Goal: Task Accomplishment & Management: Use online tool/utility

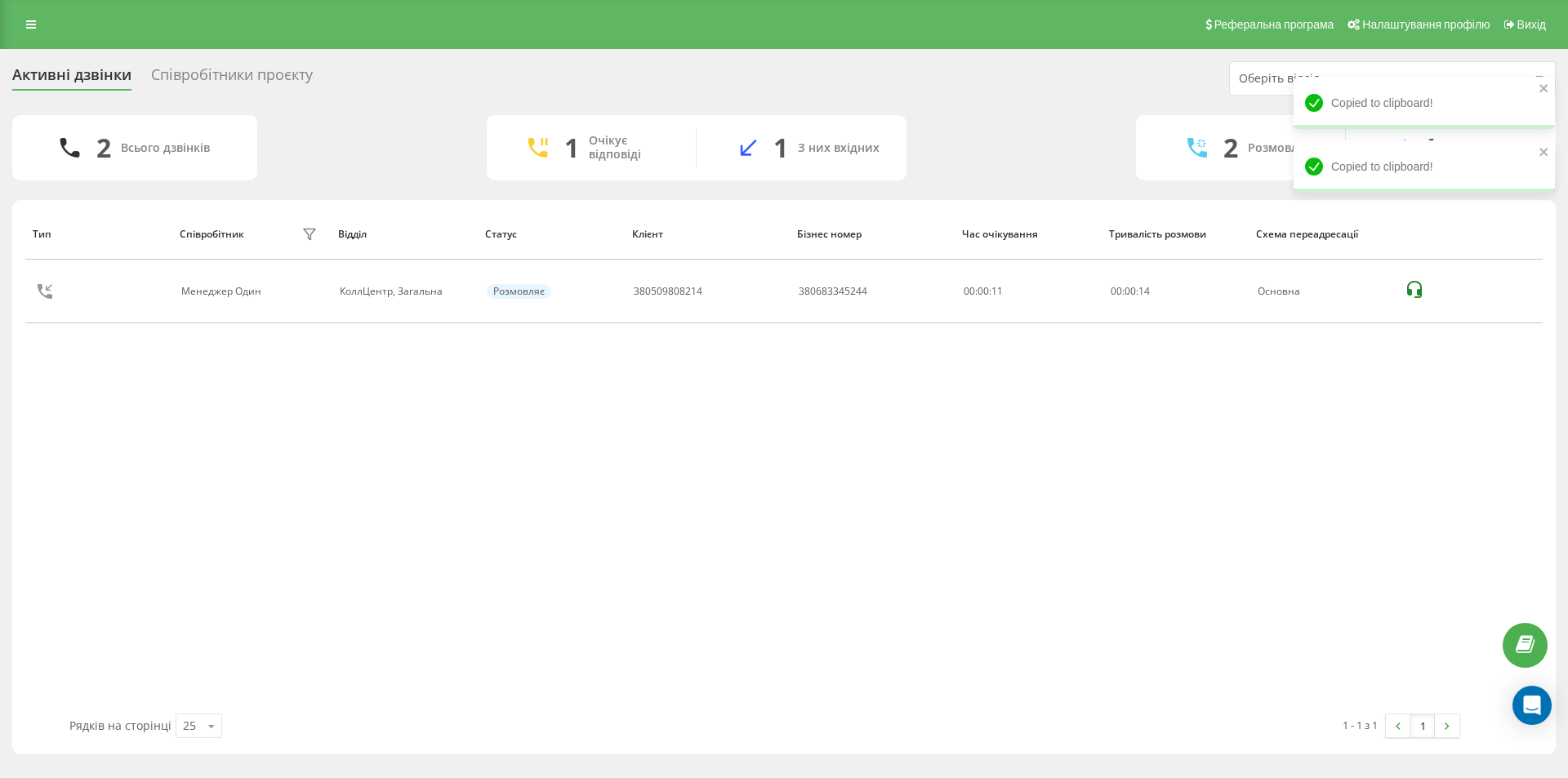
drag, startPoint x: 765, startPoint y: 291, endPoint x: 566, endPoint y: 83, distance: 287.9
click at [0, 0] on icon at bounding box center [0, 0] width 0 height 0
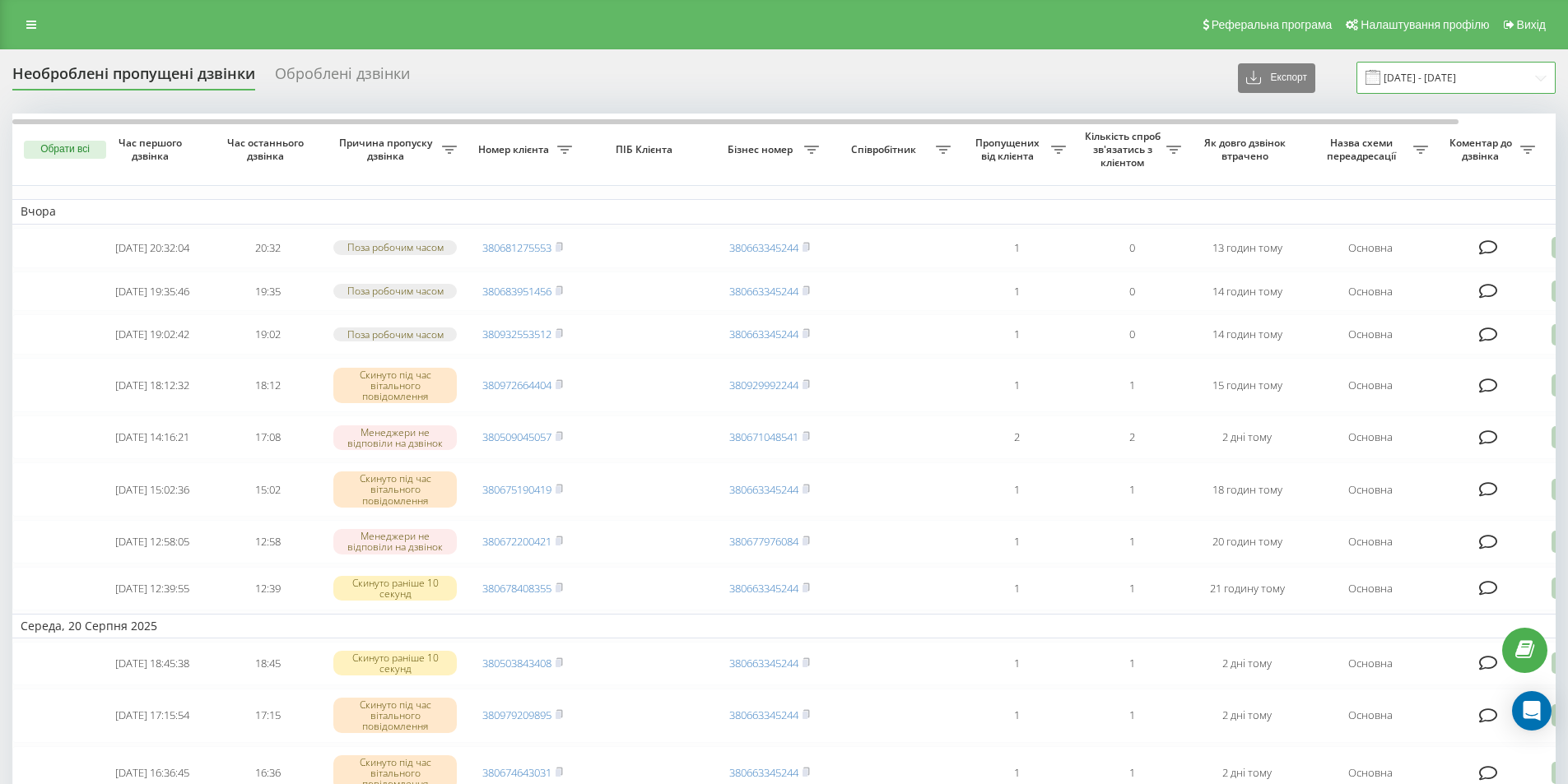
click at [1434, 72] on input "[DATE] - [DATE]" at bounding box center [1456, 78] width 199 height 32
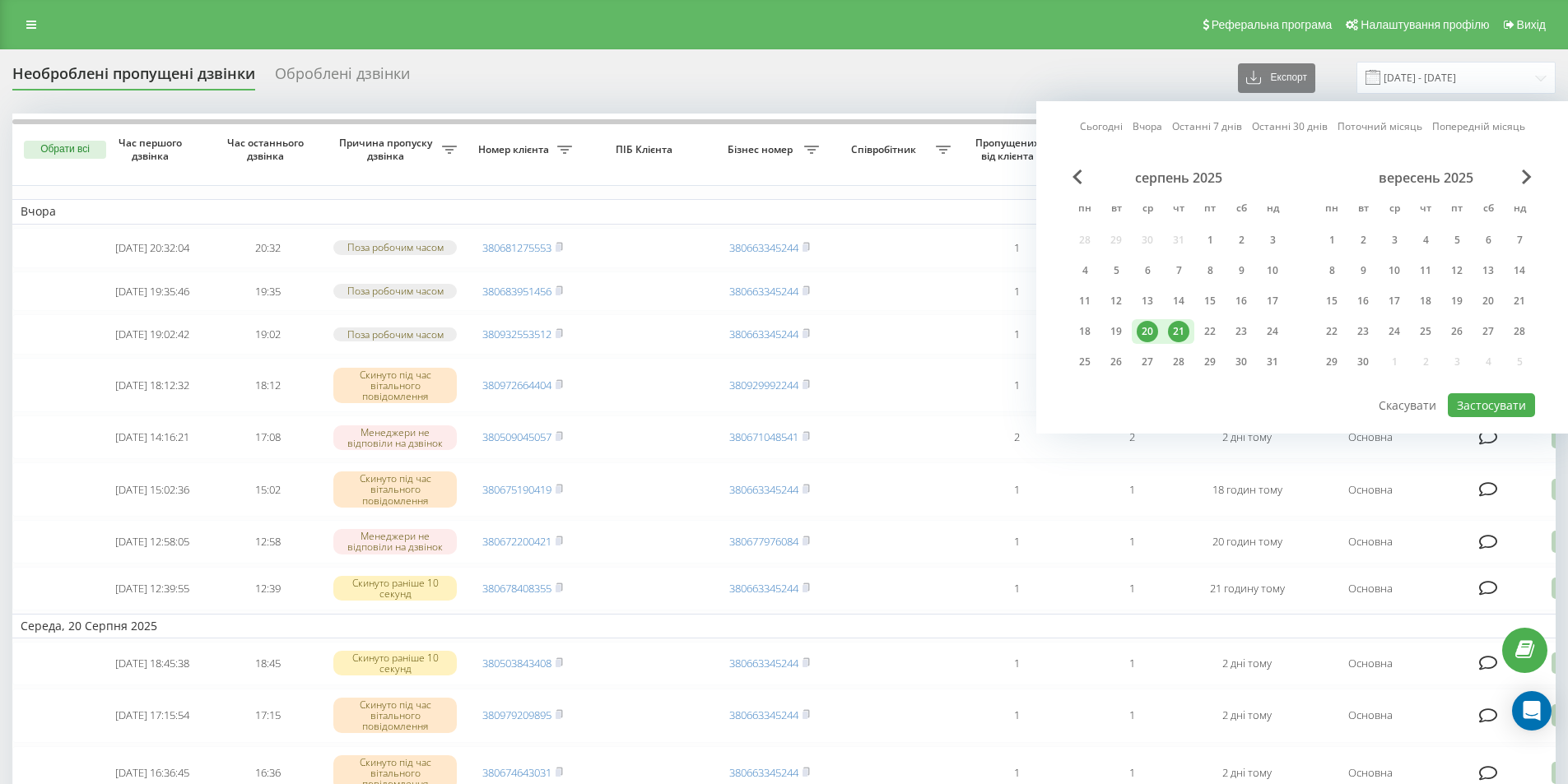
click at [1171, 328] on div "21" at bounding box center [1178, 332] width 22 height 22
click at [1501, 402] on button "Застосувати" at bounding box center [1491, 405] width 87 height 24
type input "21.08.2025 - 21.08.2025"
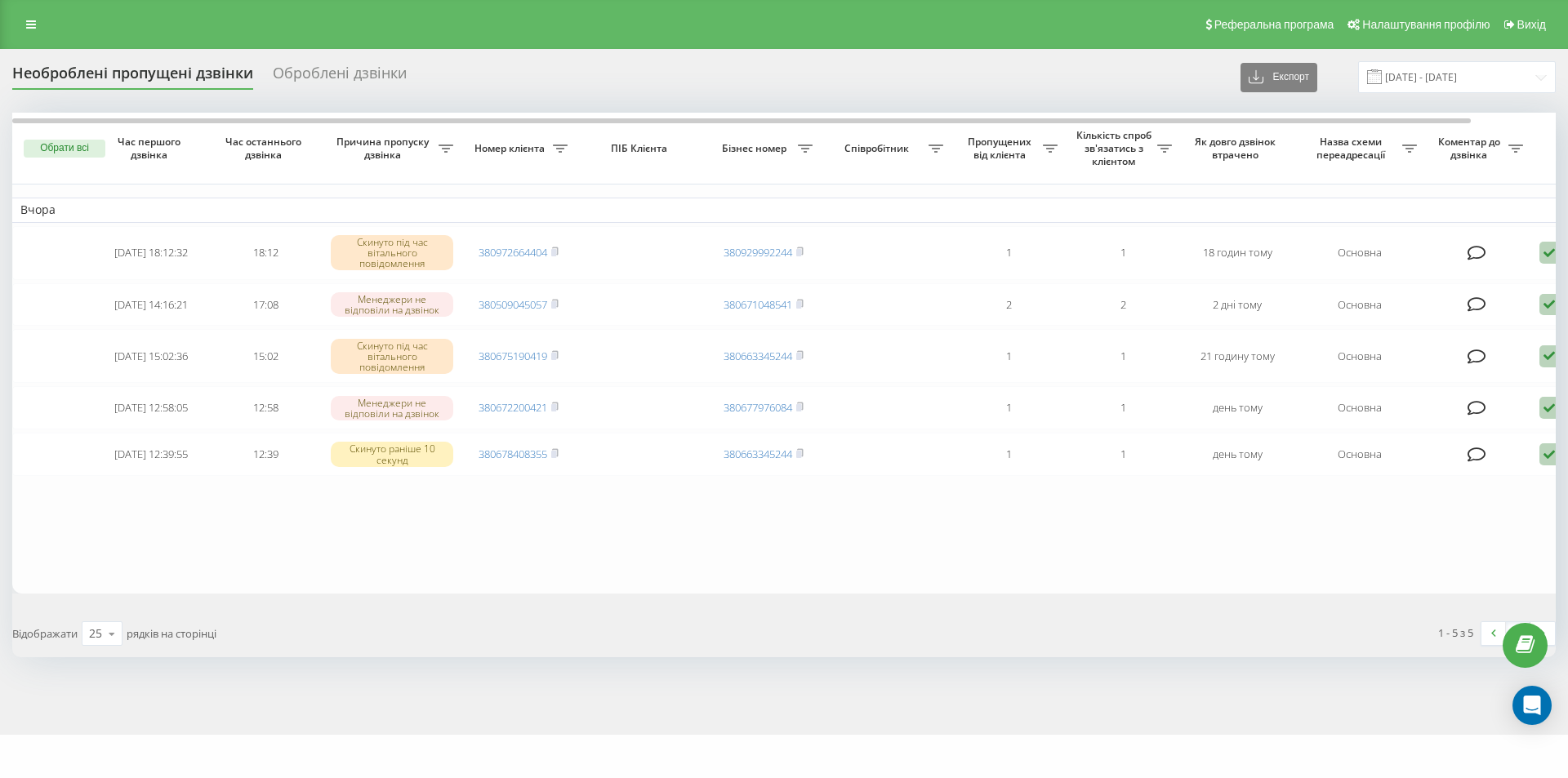
click at [335, 65] on div "Оброблені дзвінки" at bounding box center [339, 77] width 134 height 25
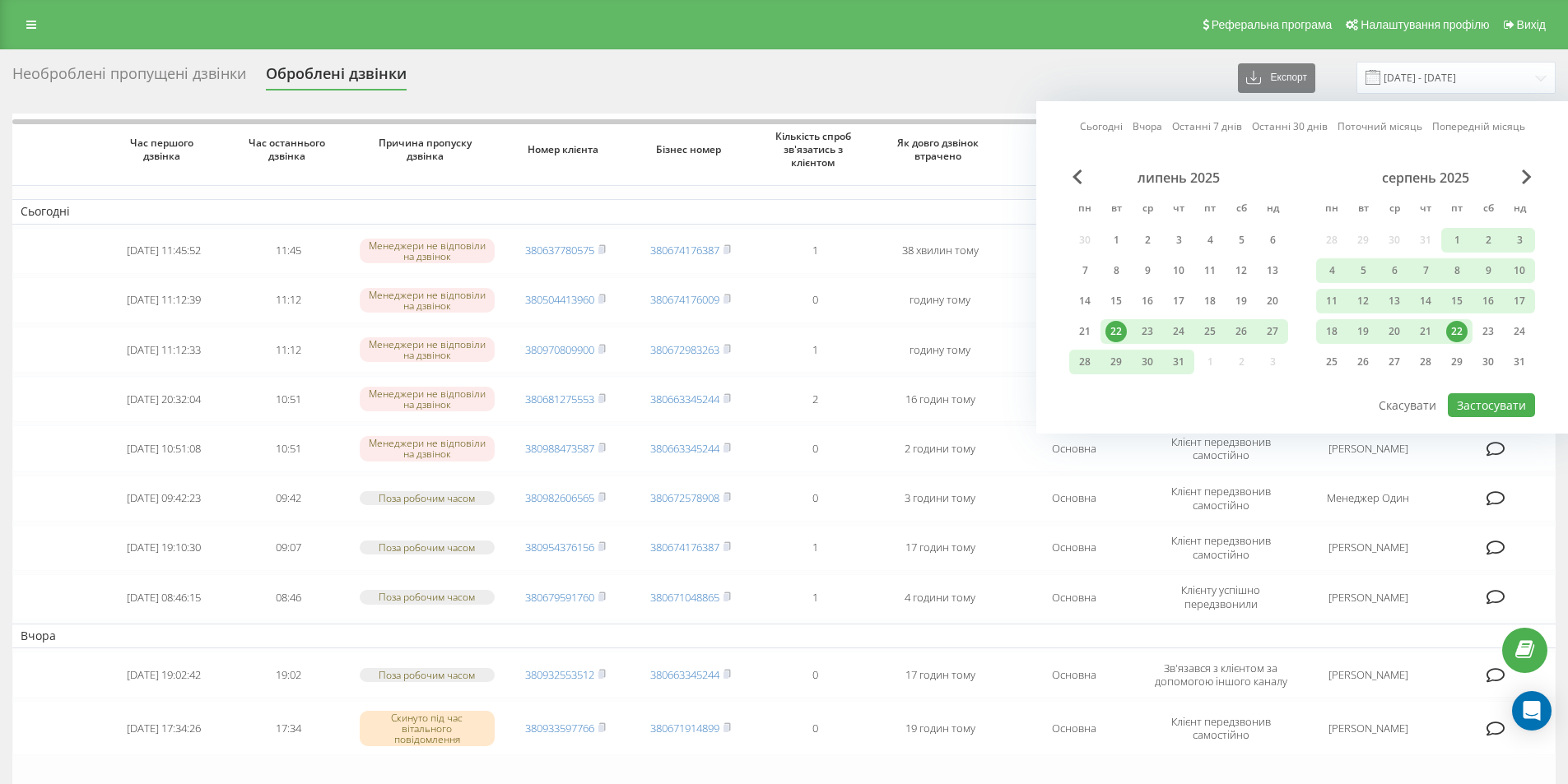
click at [1135, 67] on div "Необроблені пропущені дзвінки Оброблені дзвінки Експорт .csv .xlsx 22.07.2025 -…" at bounding box center [784, 78] width 1544 height 32
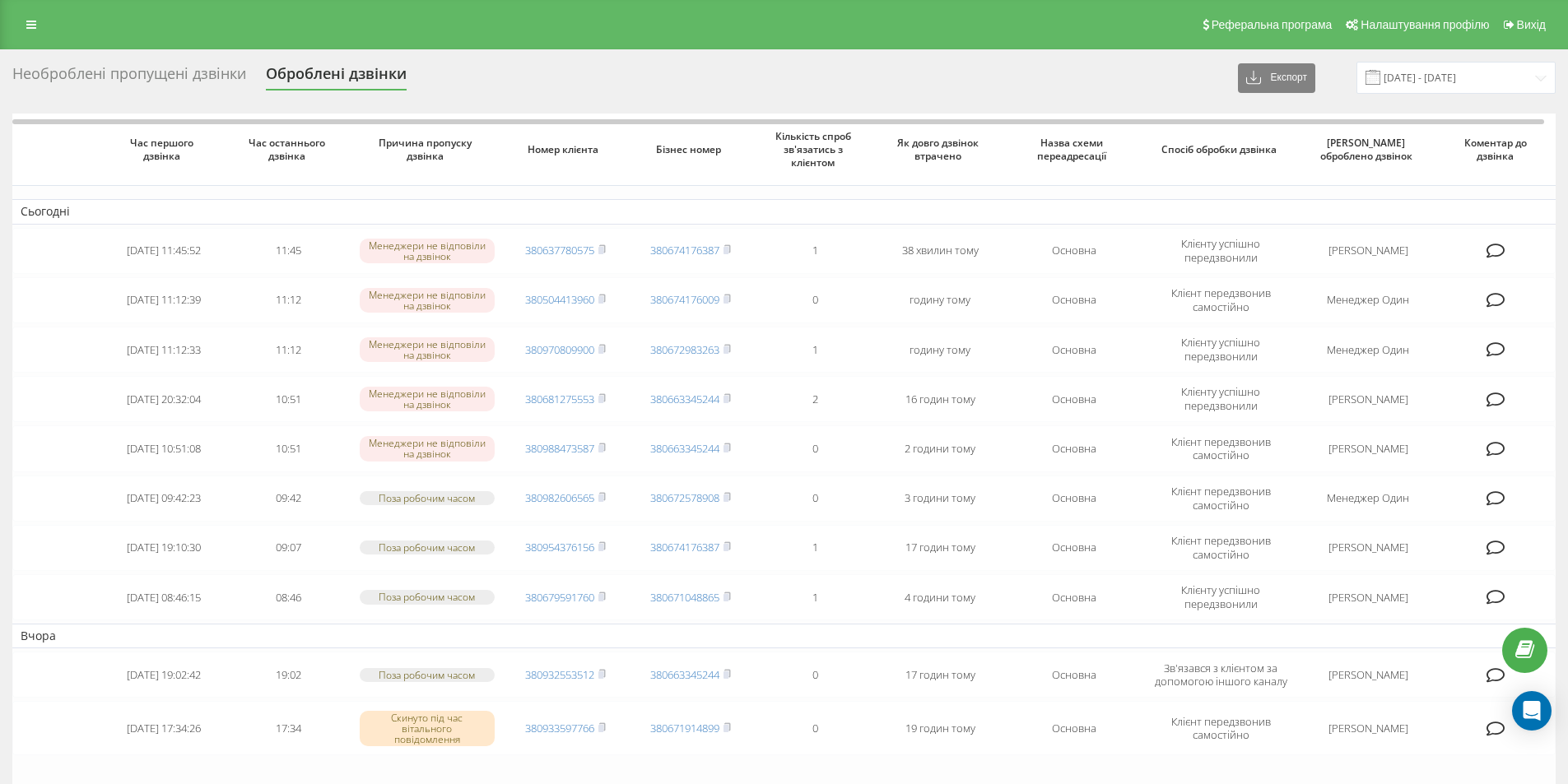
click at [195, 76] on div "Необроблені пропущені дзвінки" at bounding box center [129, 77] width 233 height 25
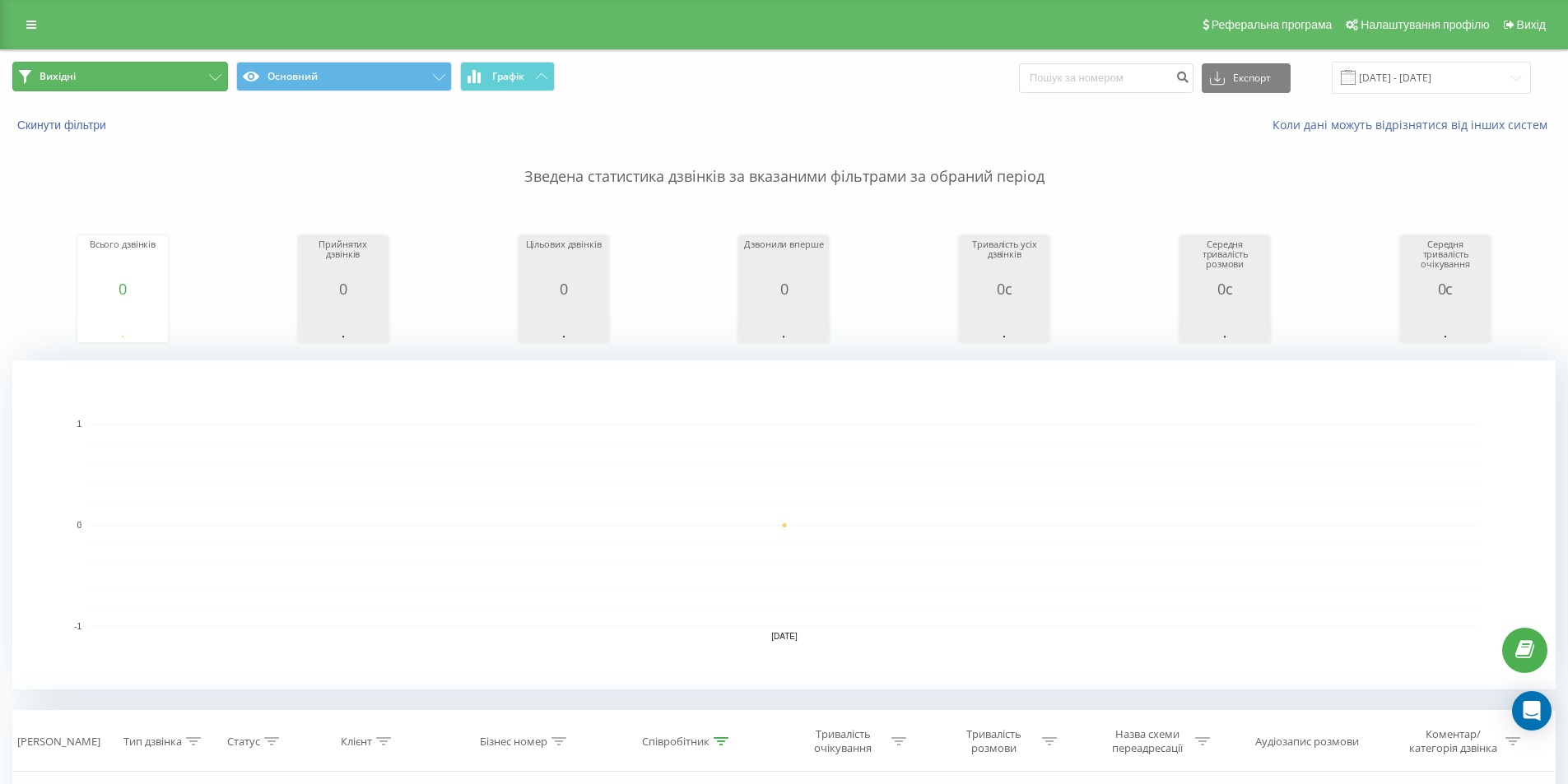
click at [147, 76] on button "Вихідні" at bounding box center [120, 76] width 215 height 30
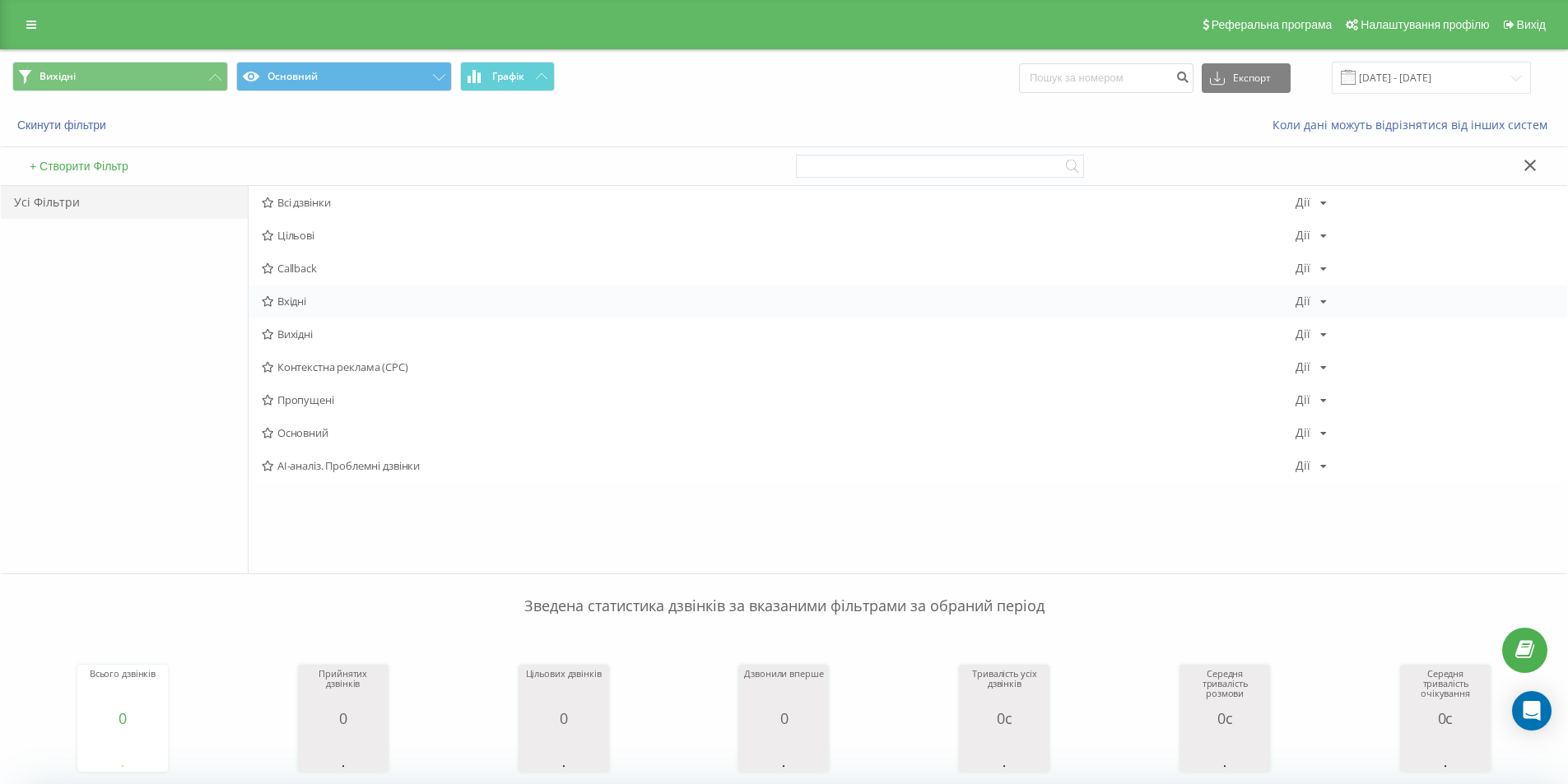
click at [309, 301] on span "Вхідні" at bounding box center [779, 301] width 1034 height 12
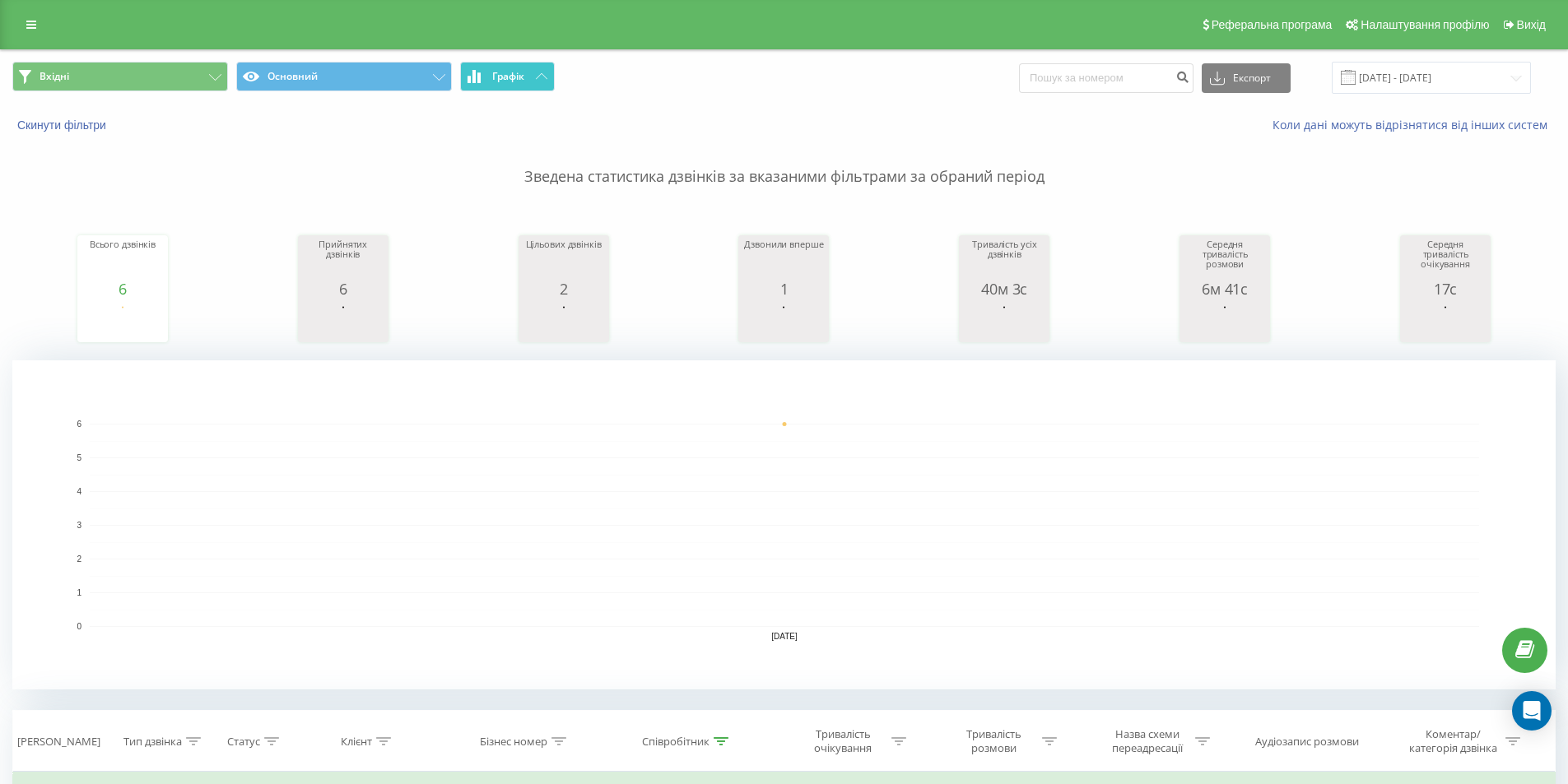
click at [518, 85] on button "Графік" at bounding box center [507, 76] width 94 height 30
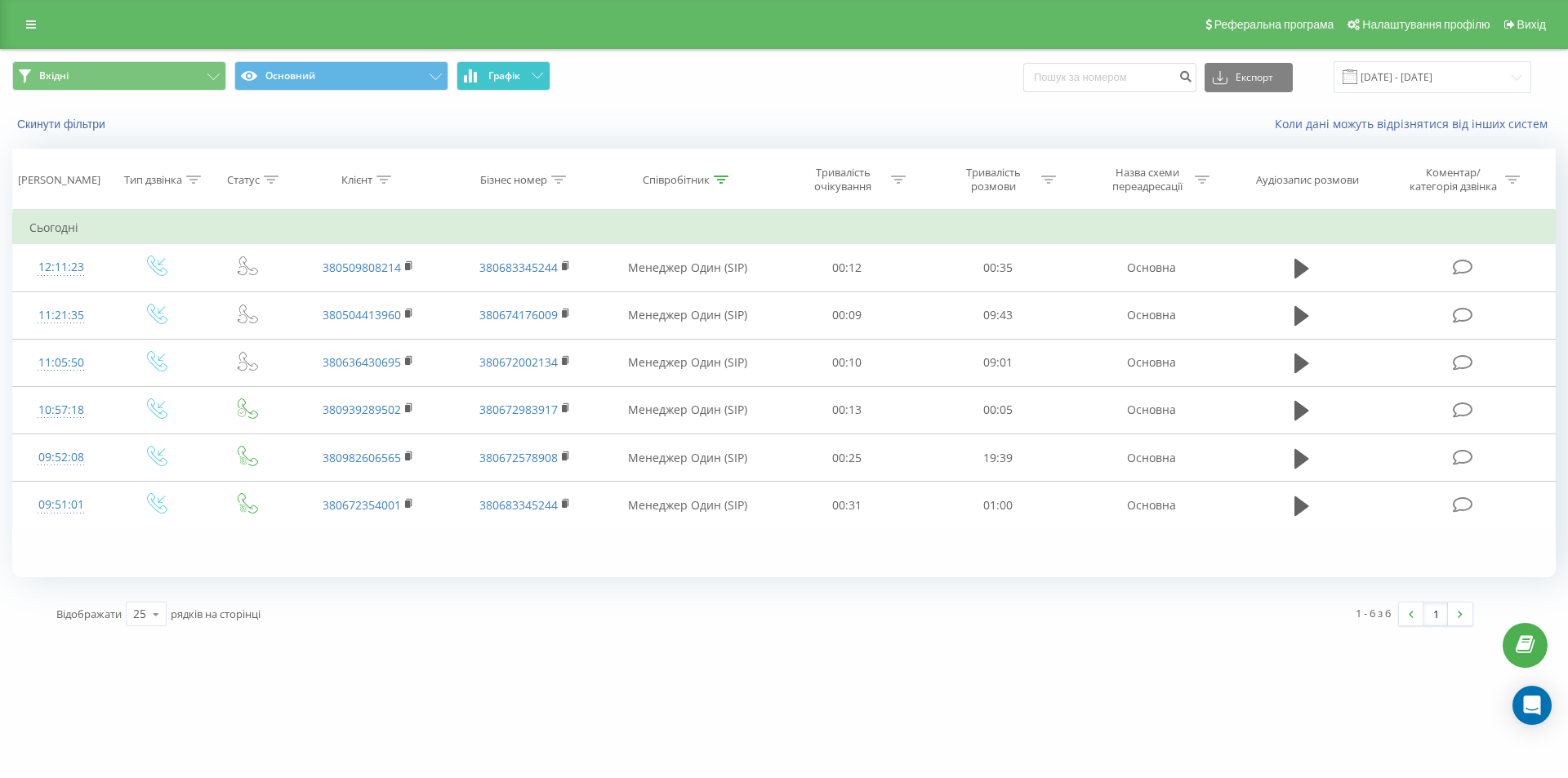
click at [536, 82] on button "Графік" at bounding box center [503, 76] width 93 height 29
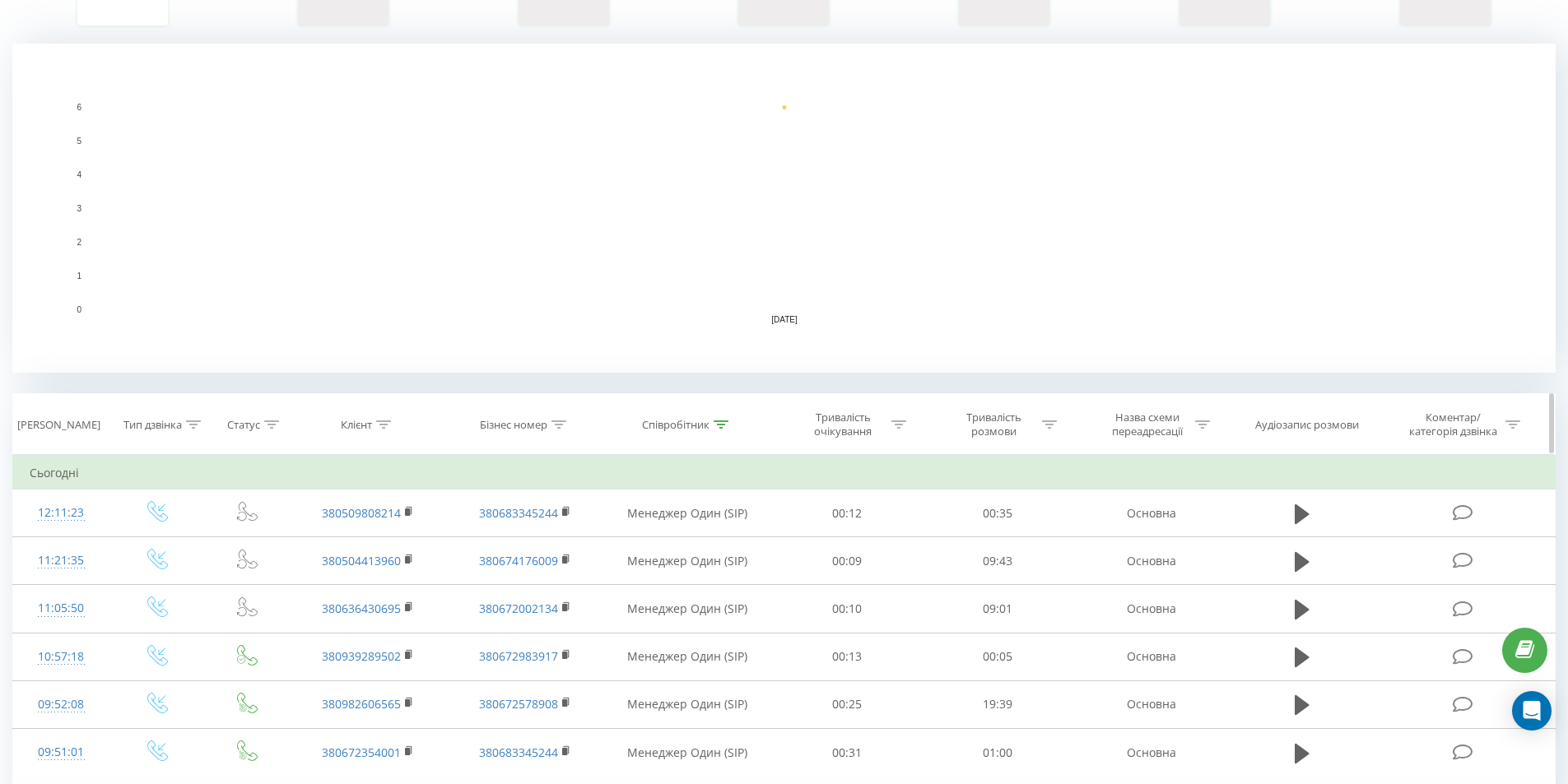
scroll to position [247, 0]
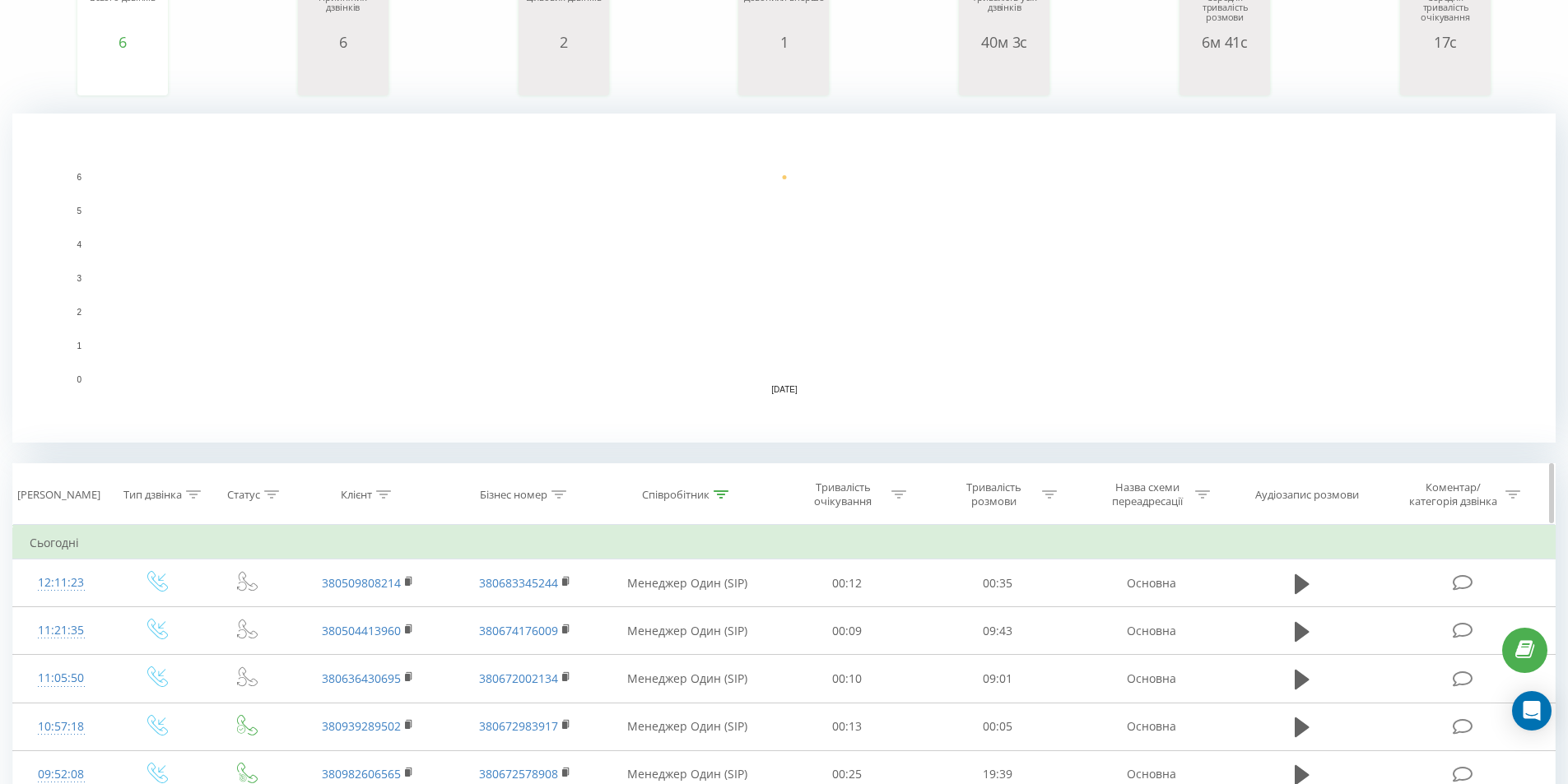
click at [720, 491] on icon at bounding box center [721, 494] width 15 height 8
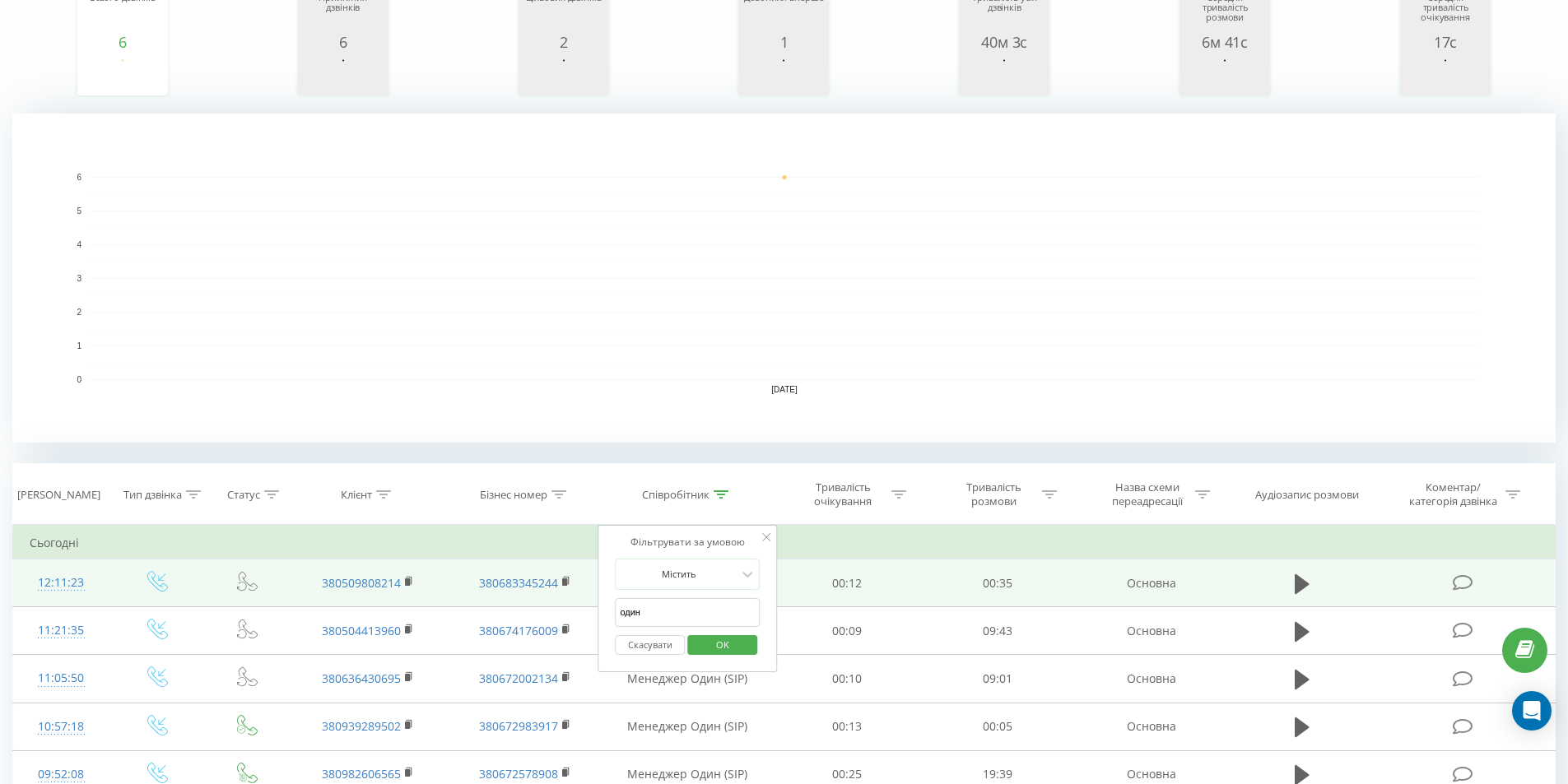
drag, startPoint x: 617, startPoint y: 603, endPoint x: 566, endPoint y: 600, distance: 51.1
click at [570, 602] on table "Фільтрувати за умовою Дорівнює Введіть значення Скасувати OK Фільтрувати за умо…" at bounding box center [784, 685] width 1544 height 322
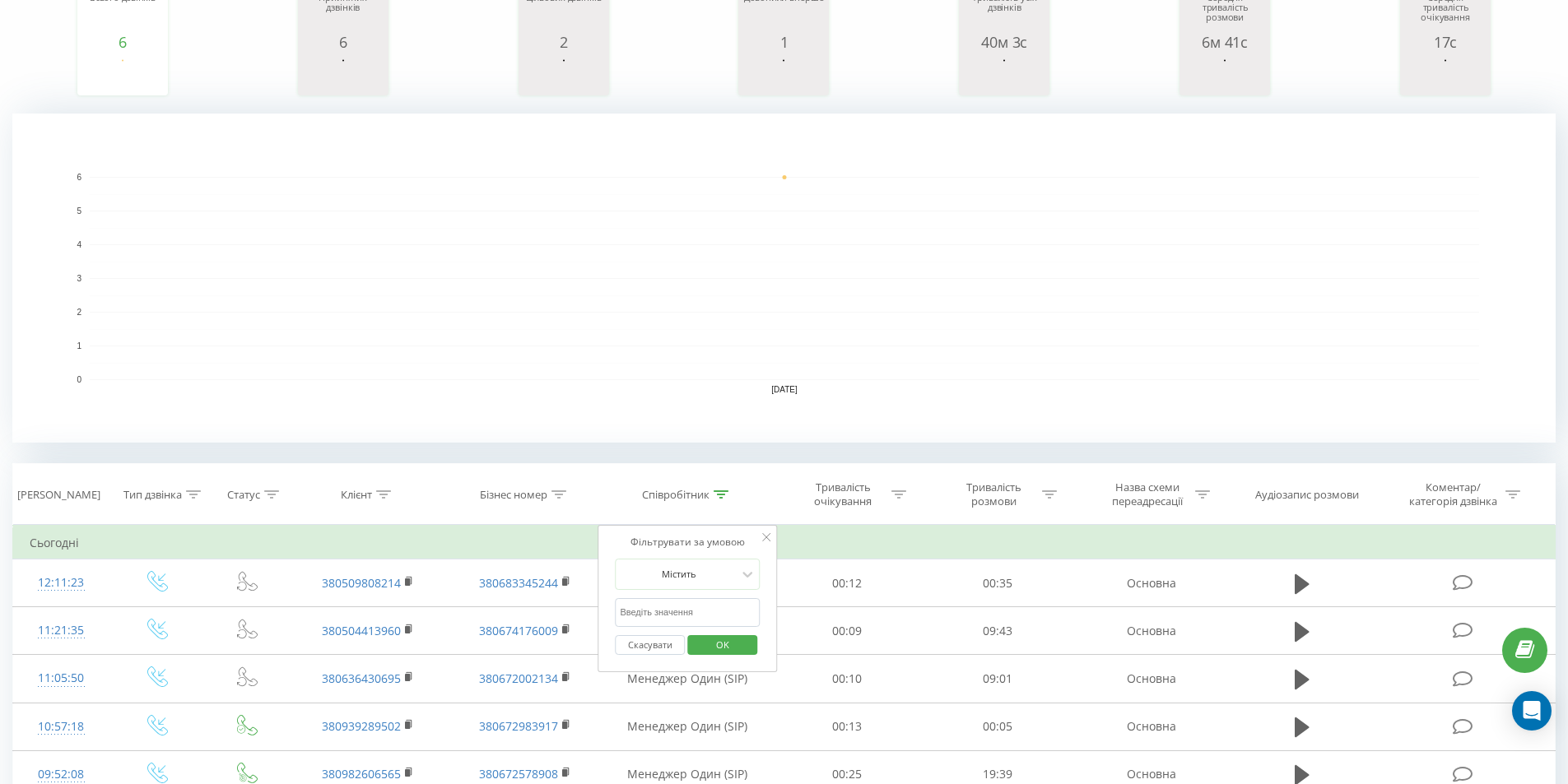
click at [742, 644] on span "OK" at bounding box center [723, 644] width 46 height 25
